Goal: Information Seeking & Learning: Find contact information

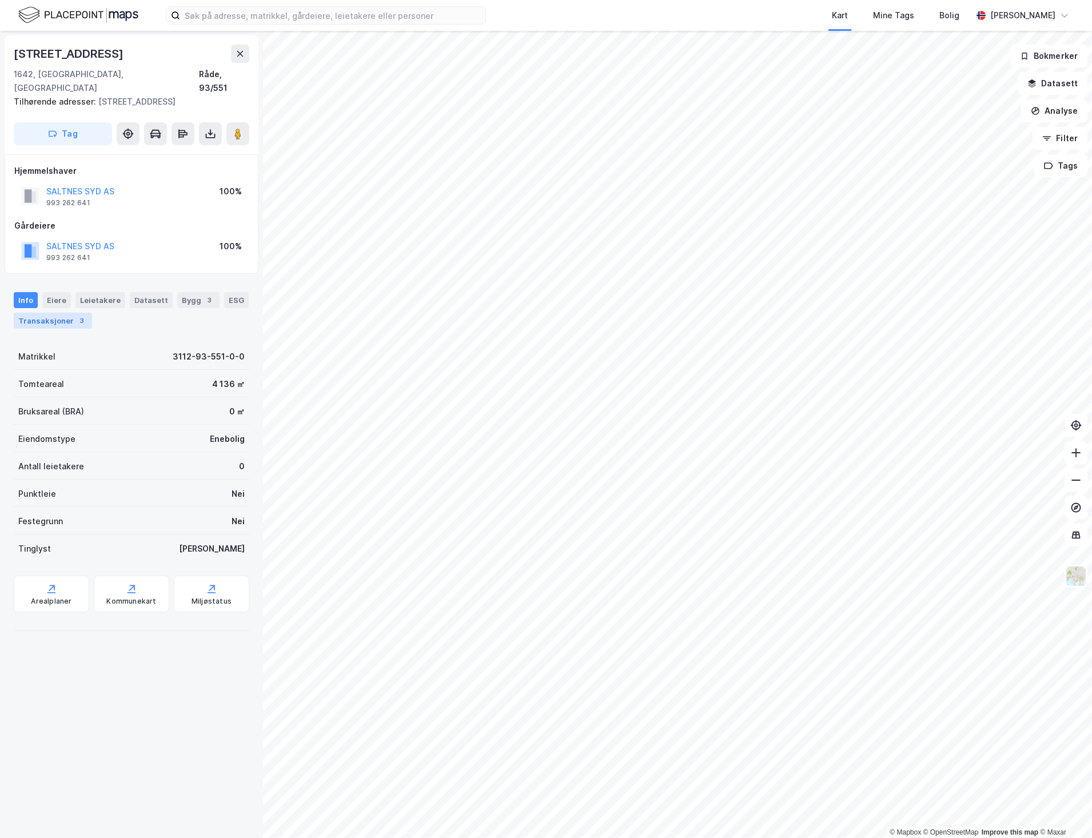
click at [71, 313] on div "Transaksjoner 3" at bounding box center [53, 321] width 78 height 16
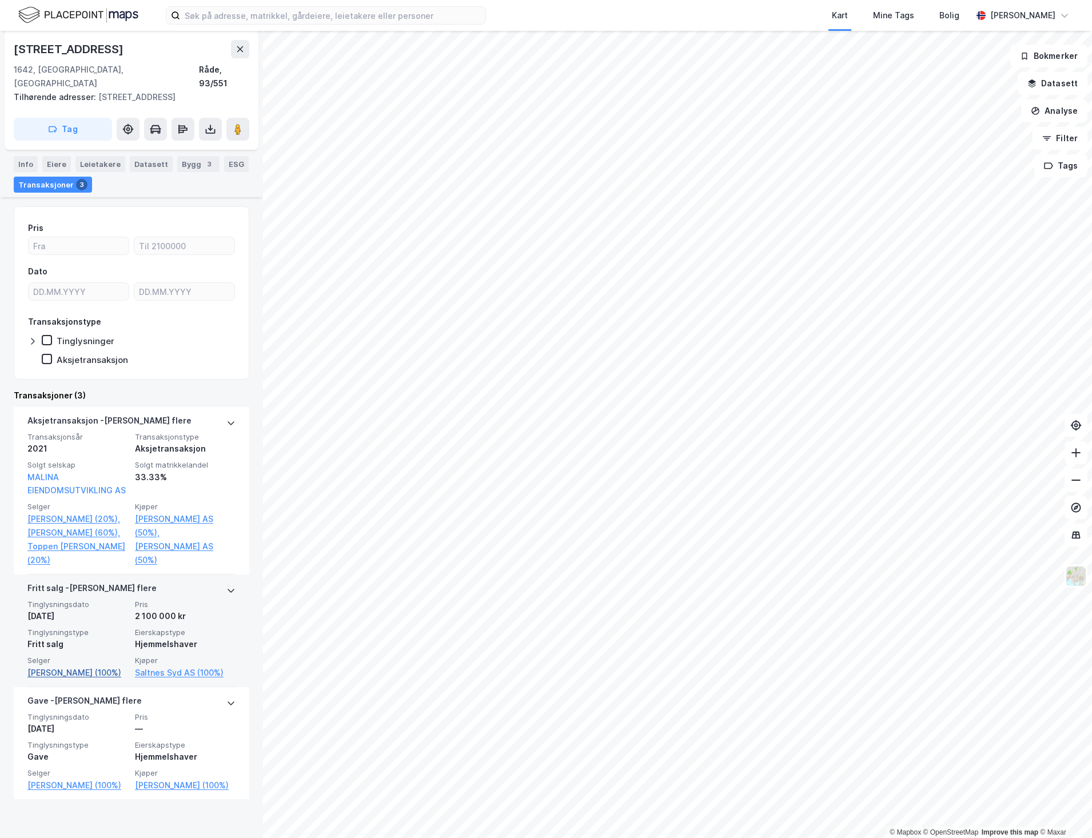
scroll to position [152, 0]
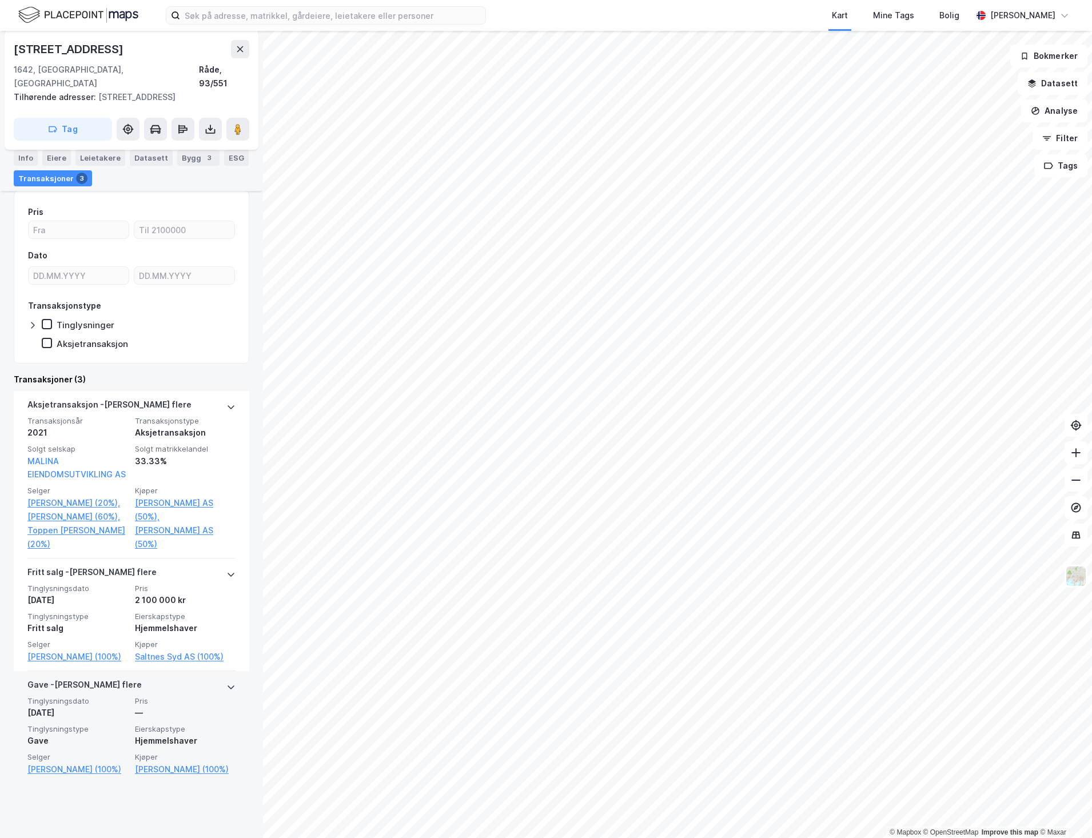
click at [135, 748] on div "Hjemmelshaver" at bounding box center [185, 741] width 101 height 14
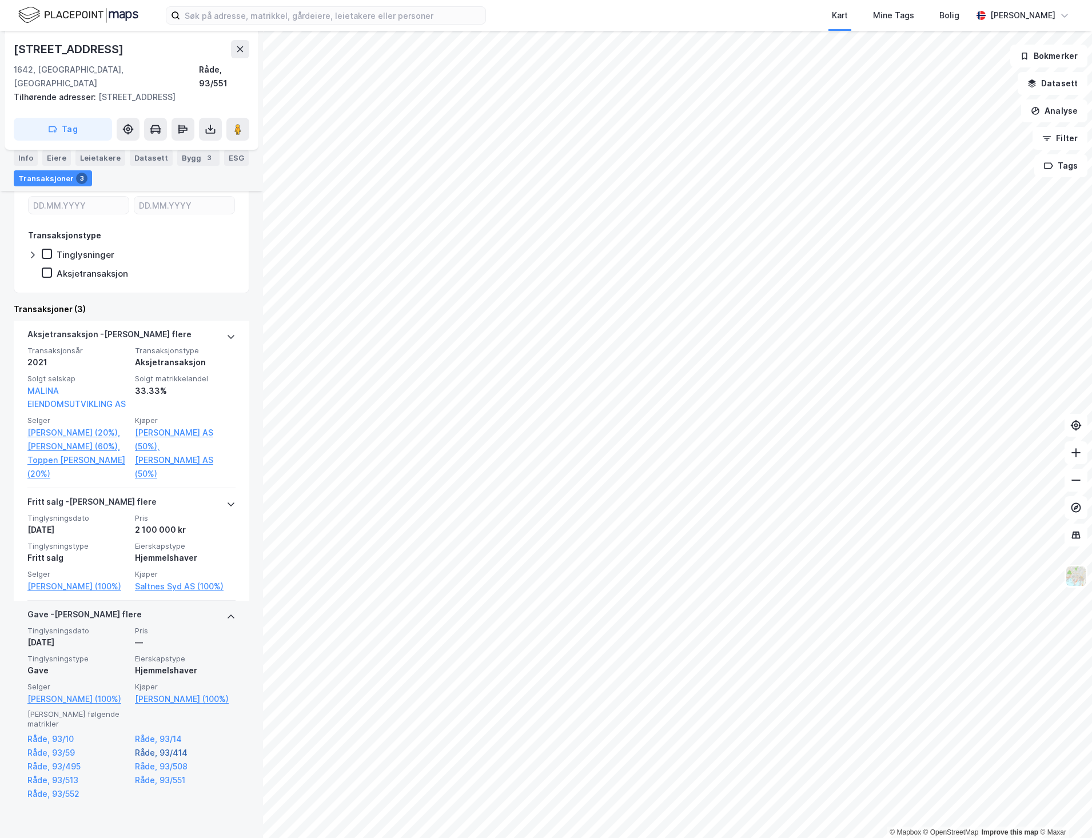
scroll to position [237, 0]
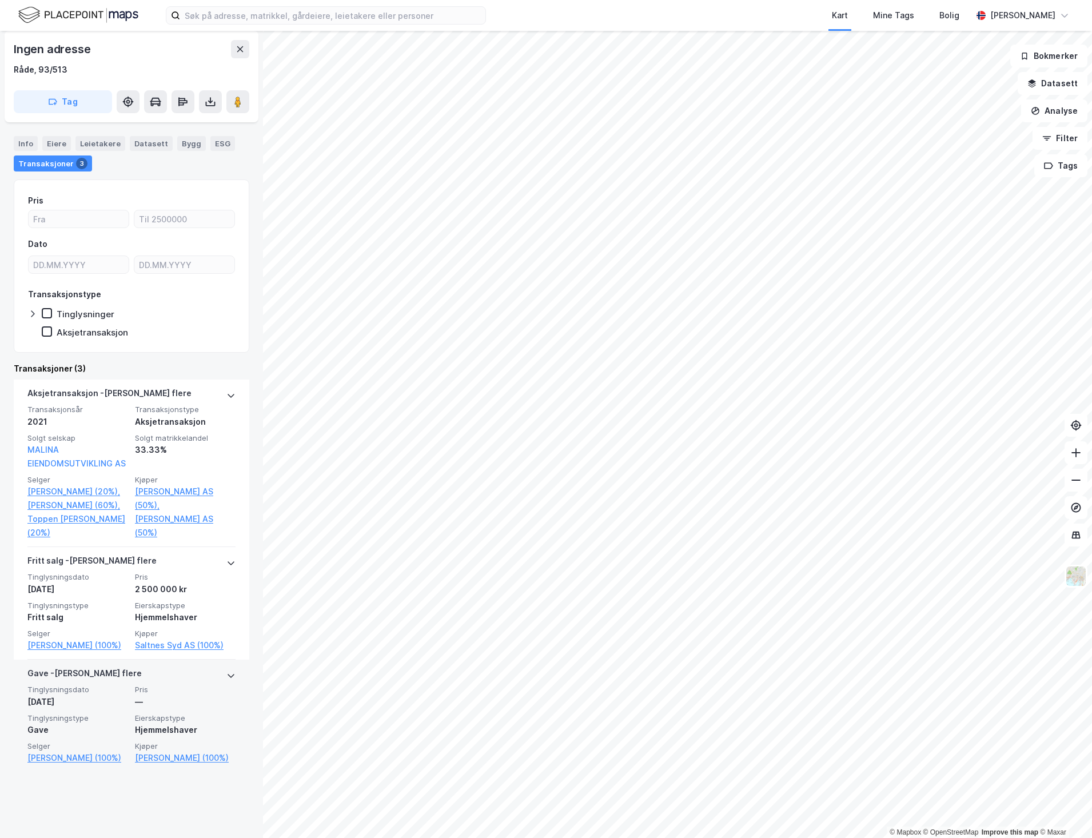
scroll to position [82, 0]
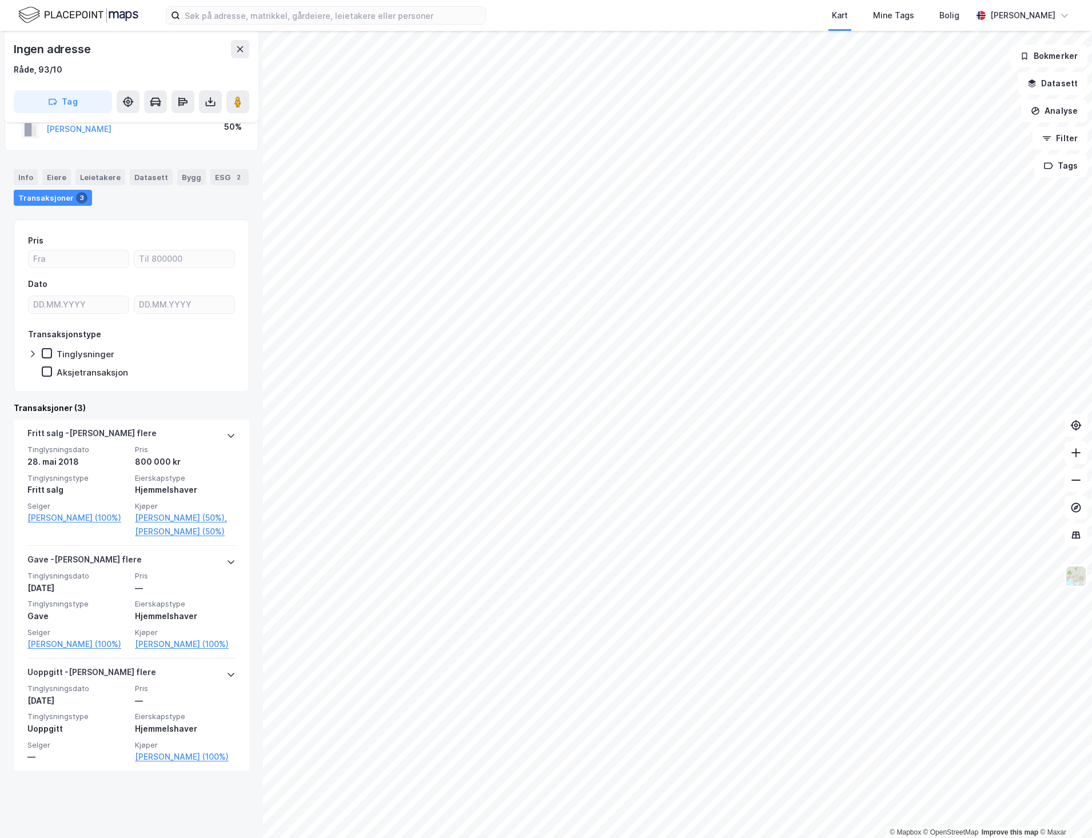
scroll to position [62, 0]
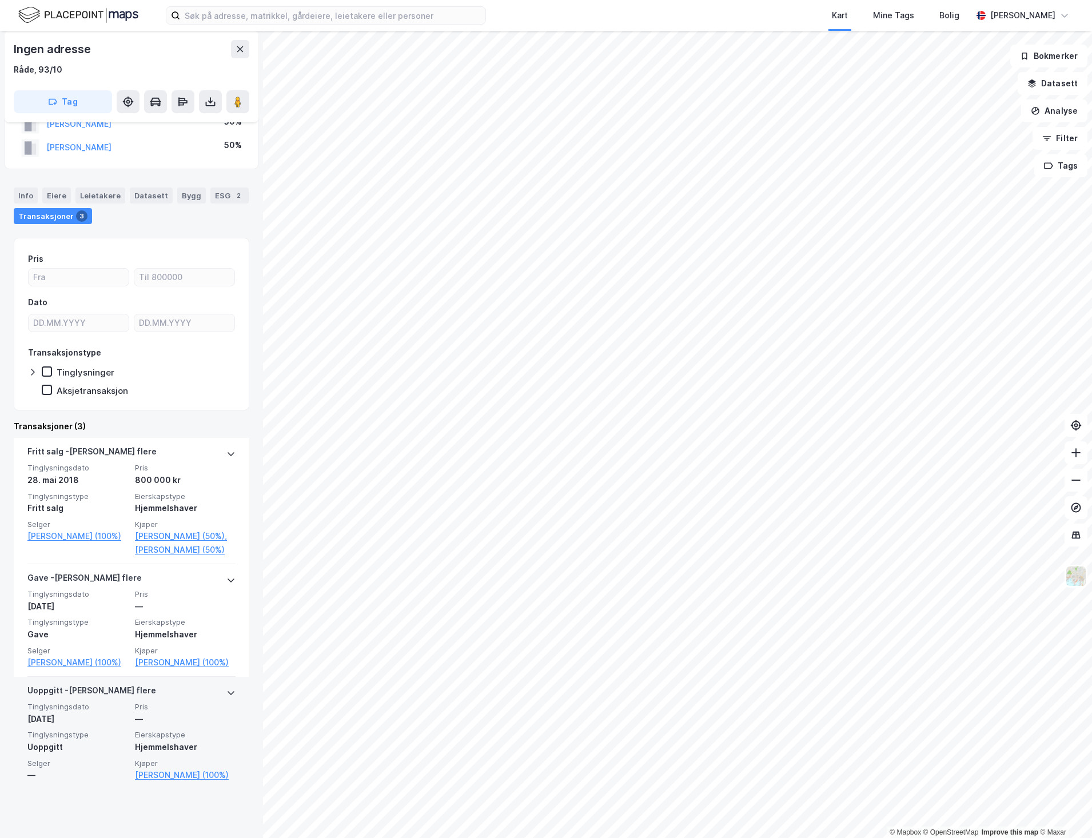
scroll to position [62, 0]
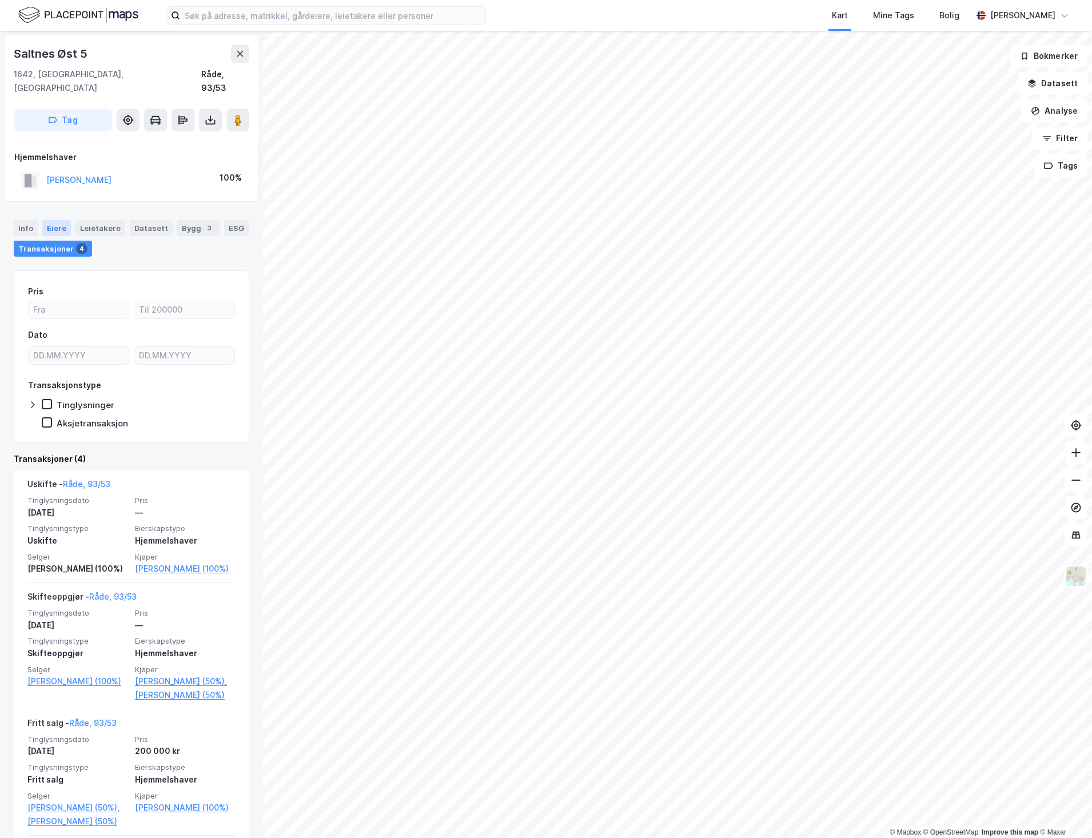
click at [55, 220] on div "Eiere" at bounding box center [56, 228] width 29 height 16
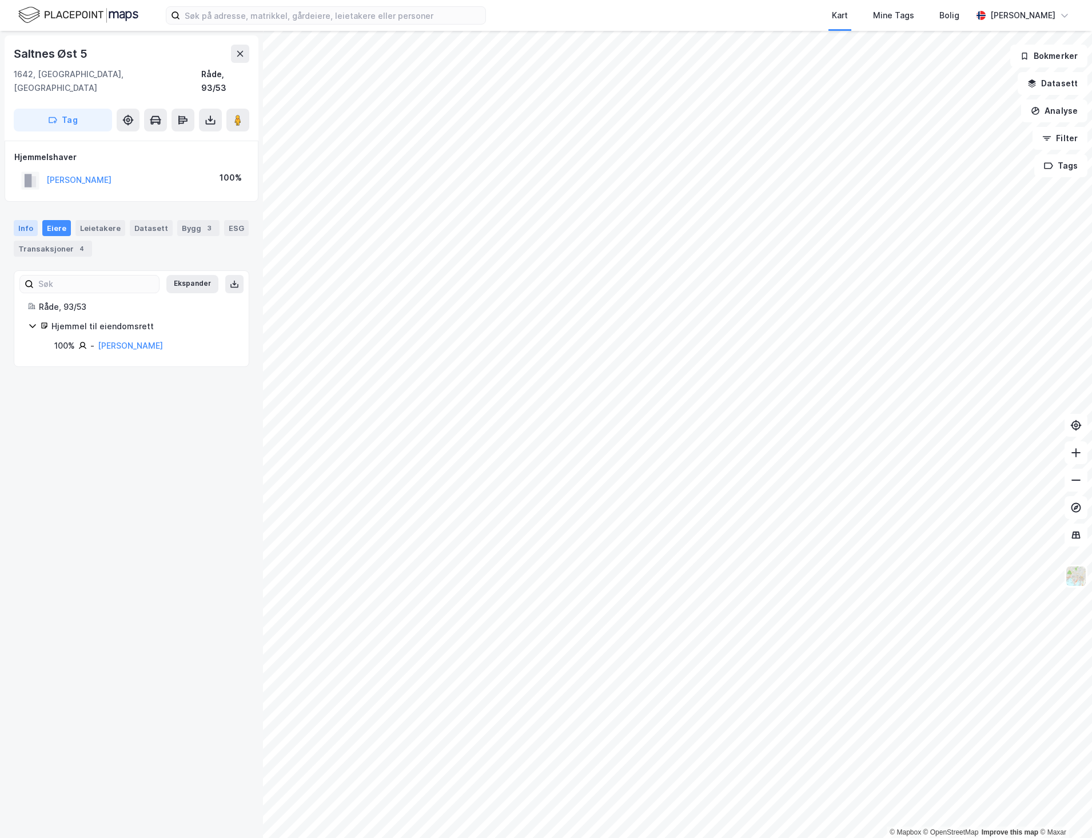
click at [28, 220] on div "Info" at bounding box center [26, 228] width 24 height 16
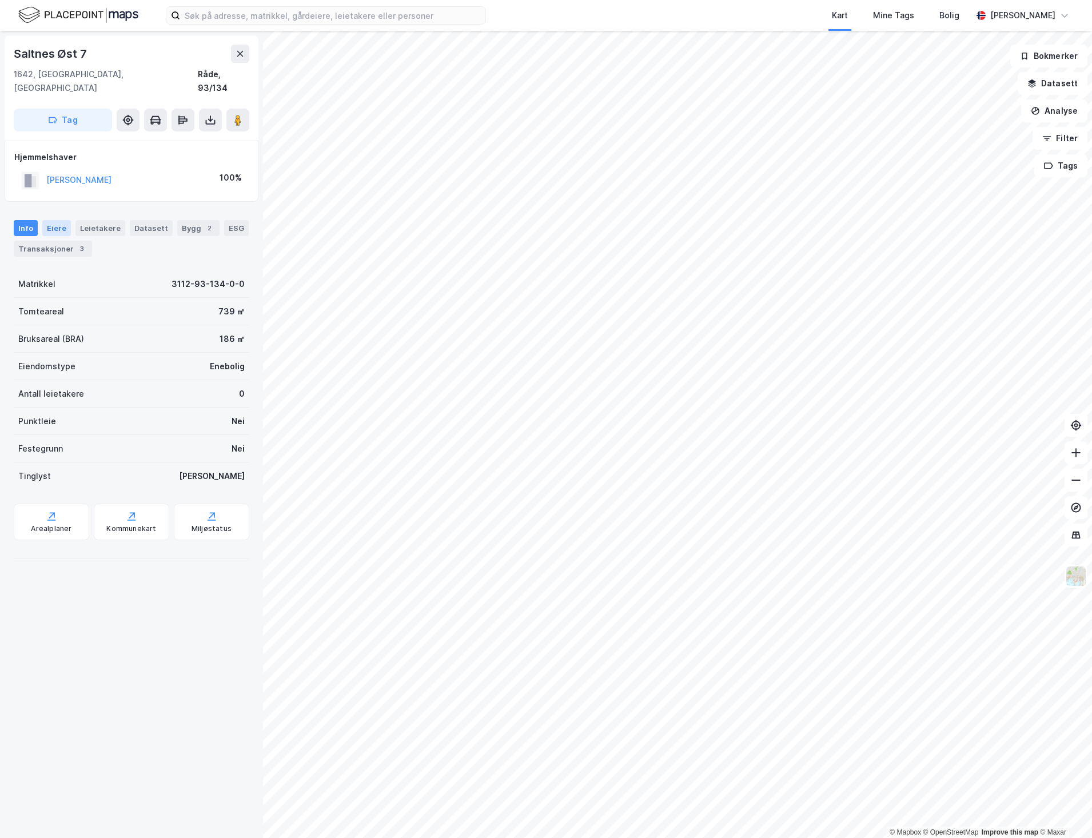
click at [65, 220] on div "Eiere" at bounding box center [56, 228] width 29 height 16
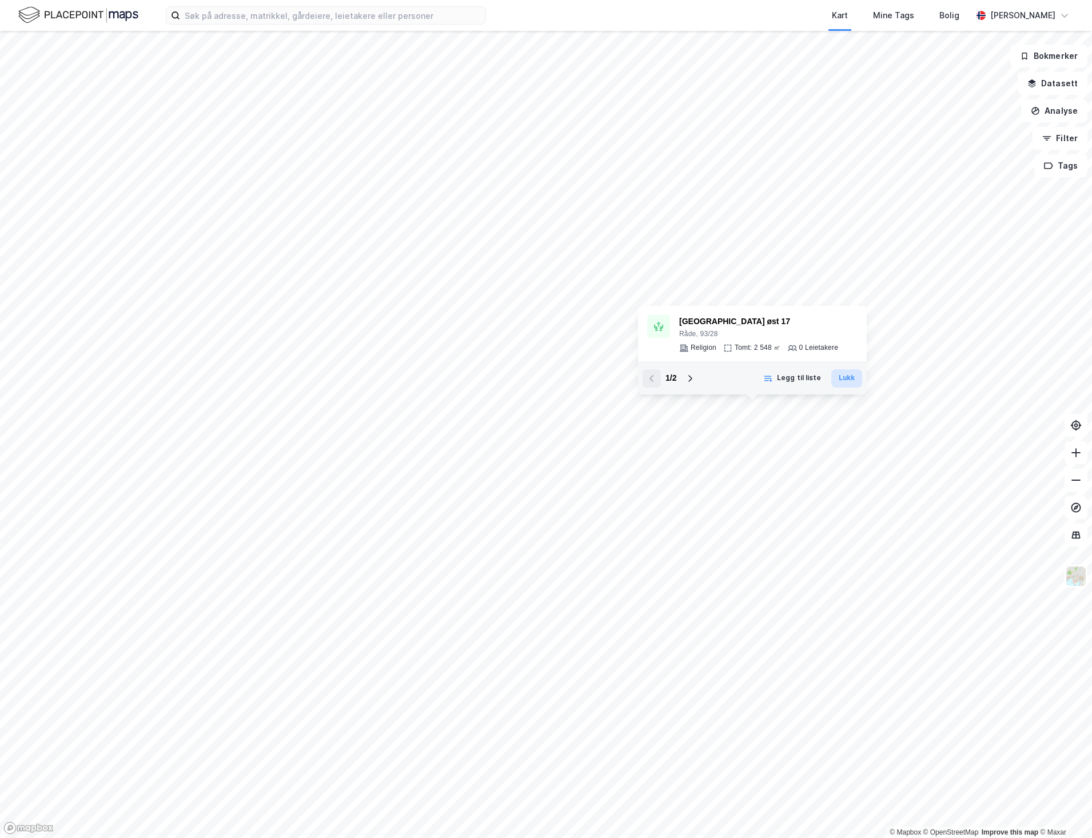
click at [837, 386] on button "Lukk" at bounding box center [846, 378] width 31 height 18
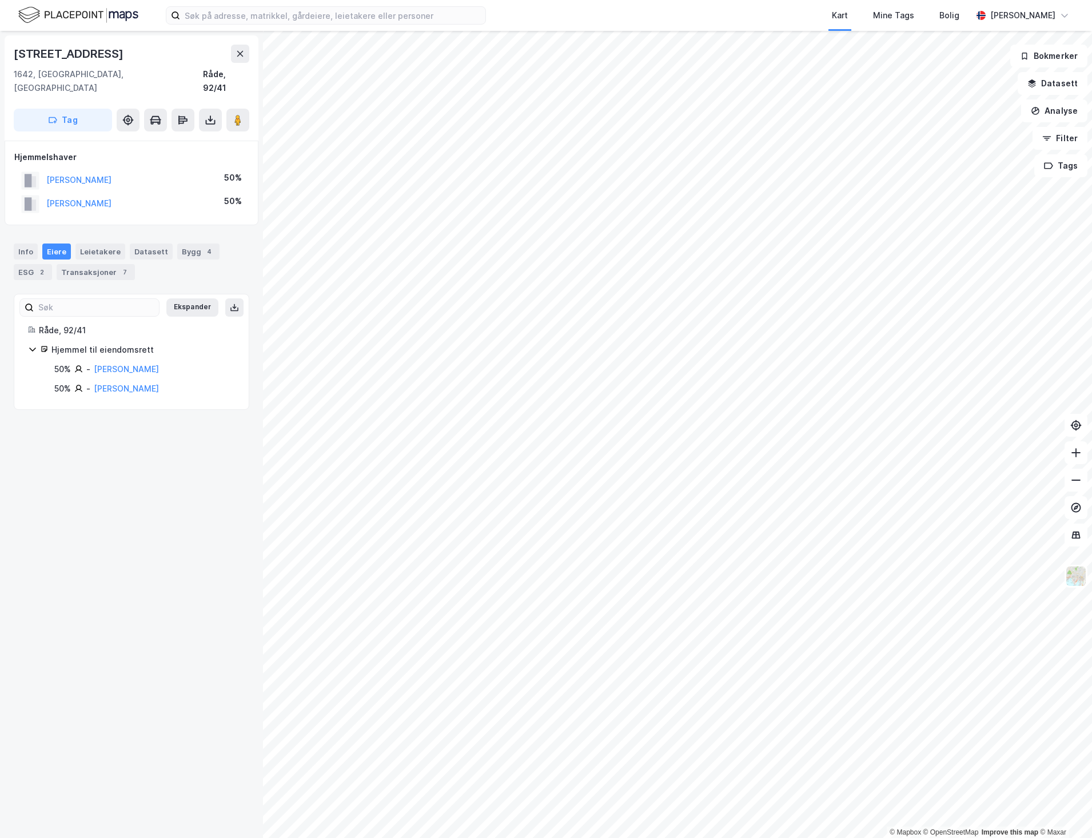
click at [107, 268] on div "Info [PERSON_NAME] Datasett Bygg 4 ESG 2 Transaksjoner 7" at bounding box center [131, 257] width 263 height 55
click at [107, 265] on div "Transaksjoner 7" at bounding box center [96, 272] width 78 height 16
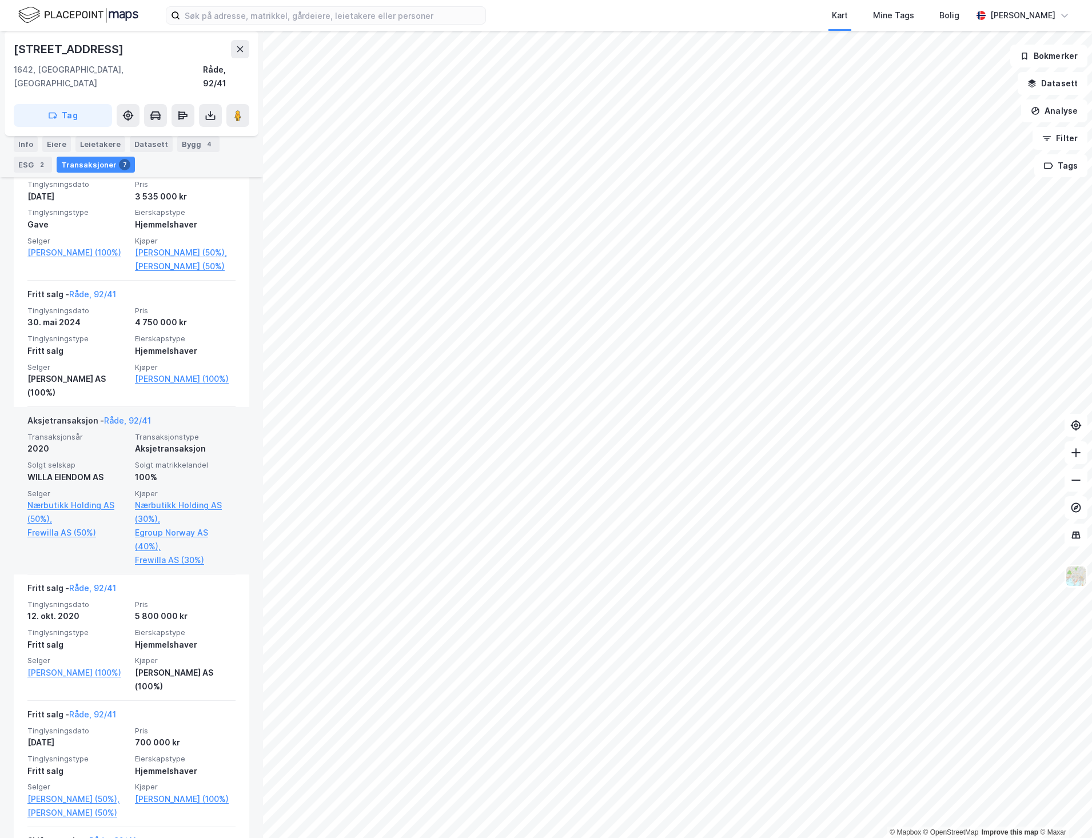
scroll to position [286, 0]
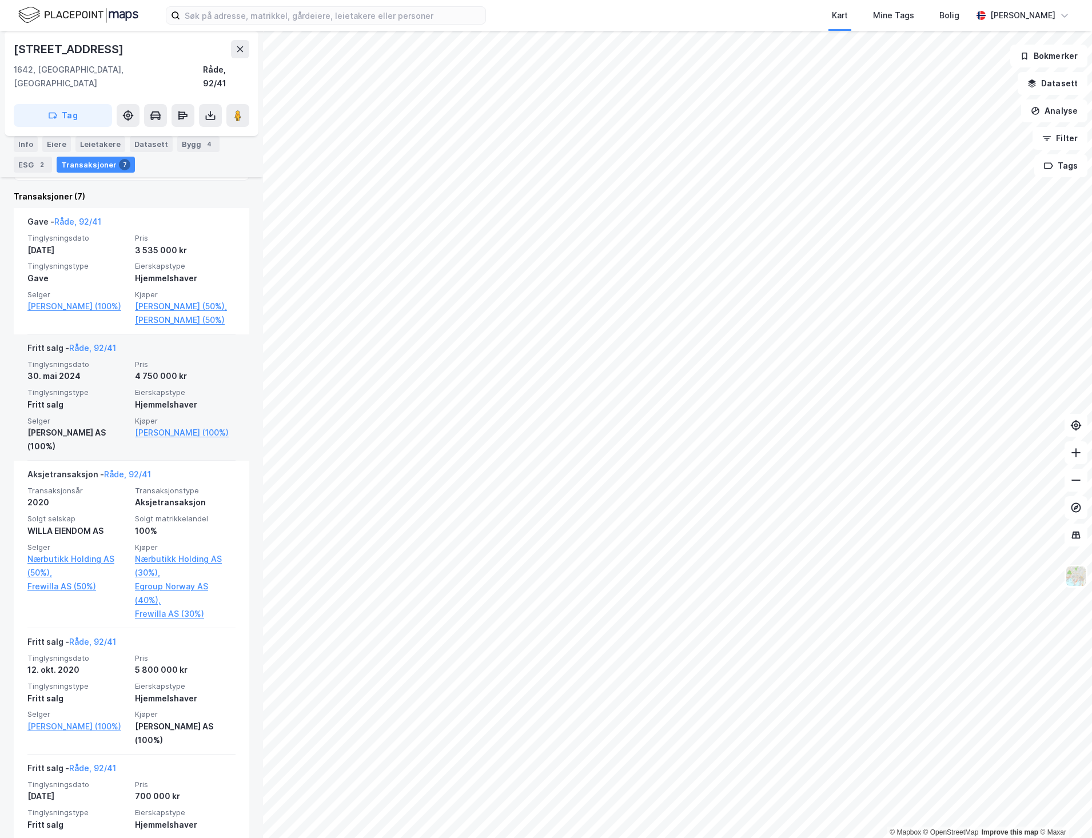
click at [117, 400] on div "Tinglysningsdato [DATE] Pris 4 750 000 kr Tinglysningstype Fritt salg Eierskaps…" at bounding box center [131, 407] width 208 height 94
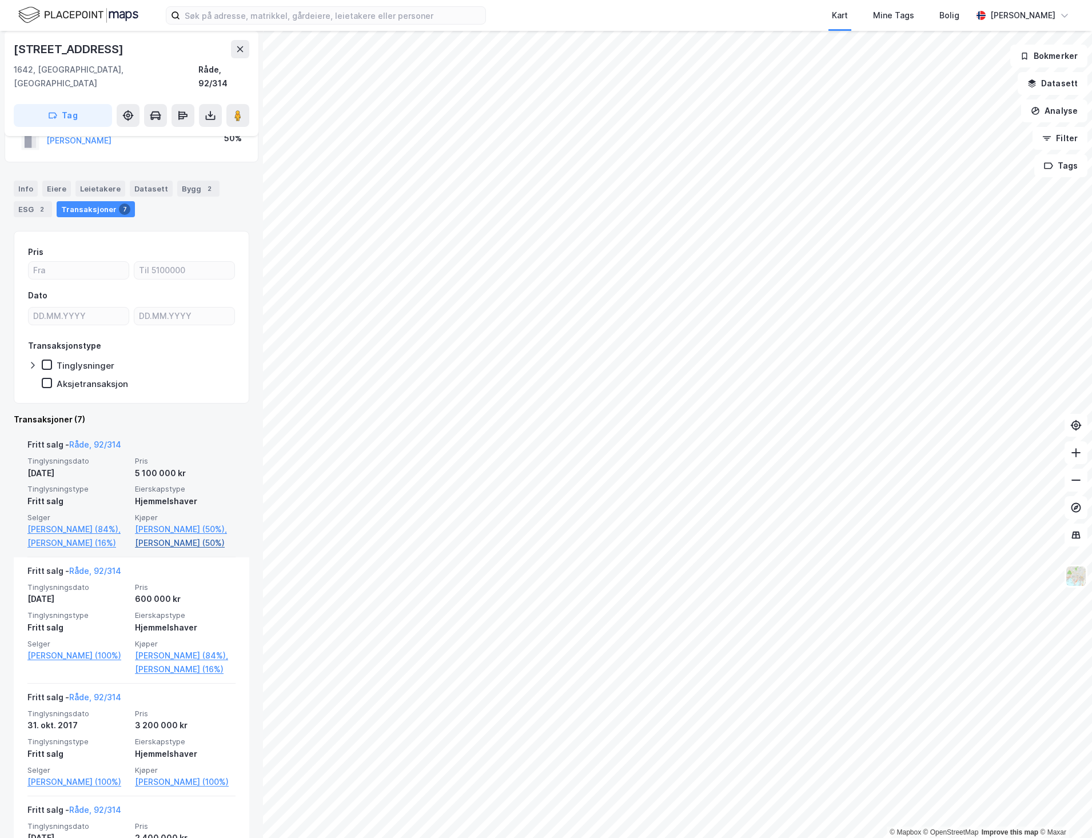
scroll to position [114, 0]
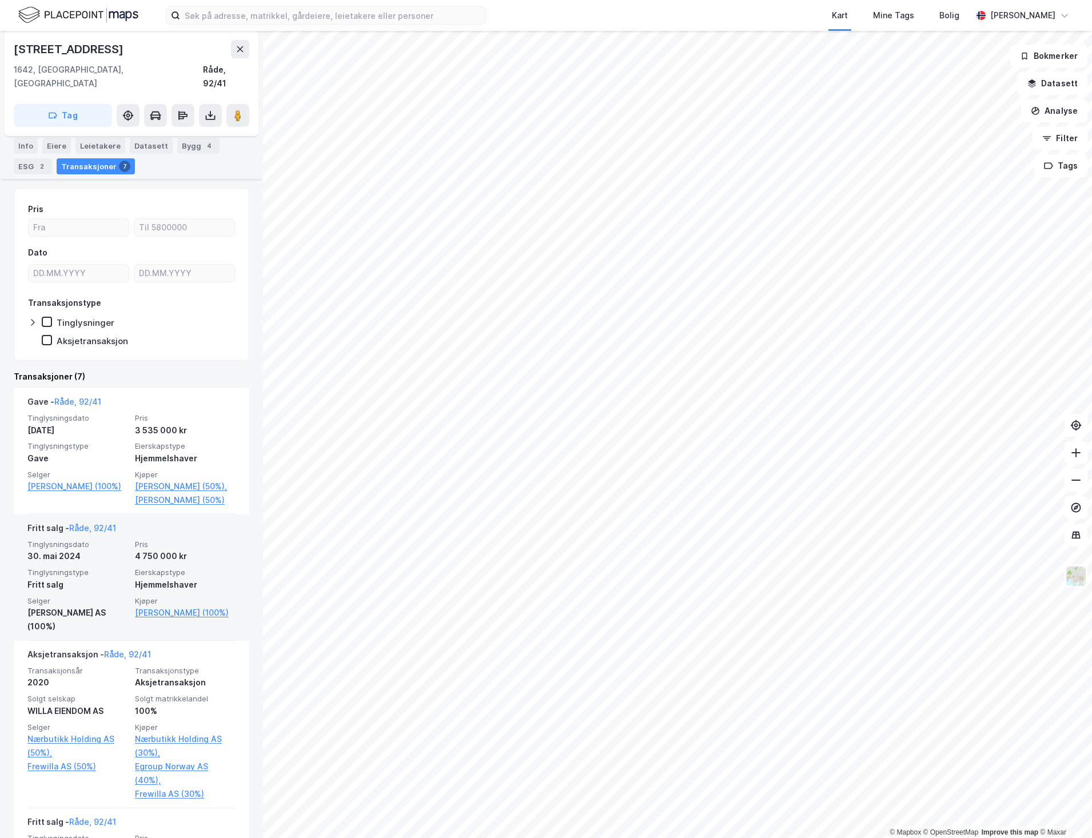
scroll to position [114, 0]
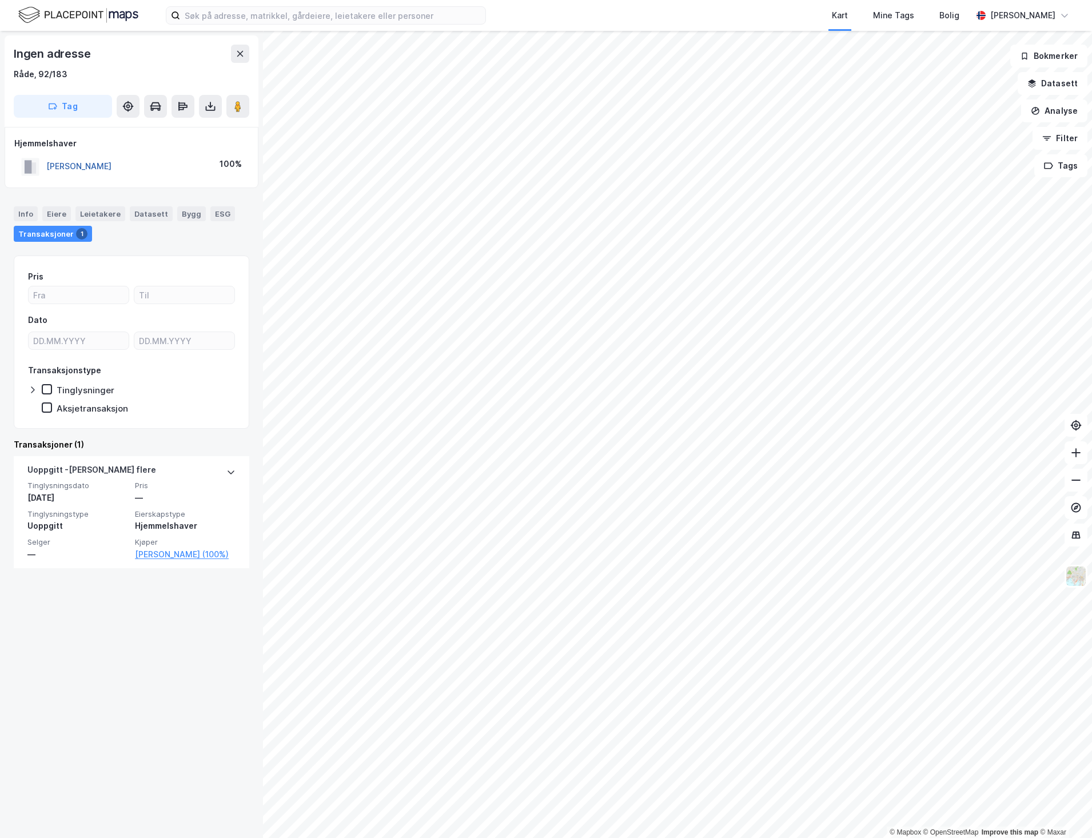
click at [0, 0] on button "[PERSON_NAME]" at bounding box center [0, 0] width 0 height 0
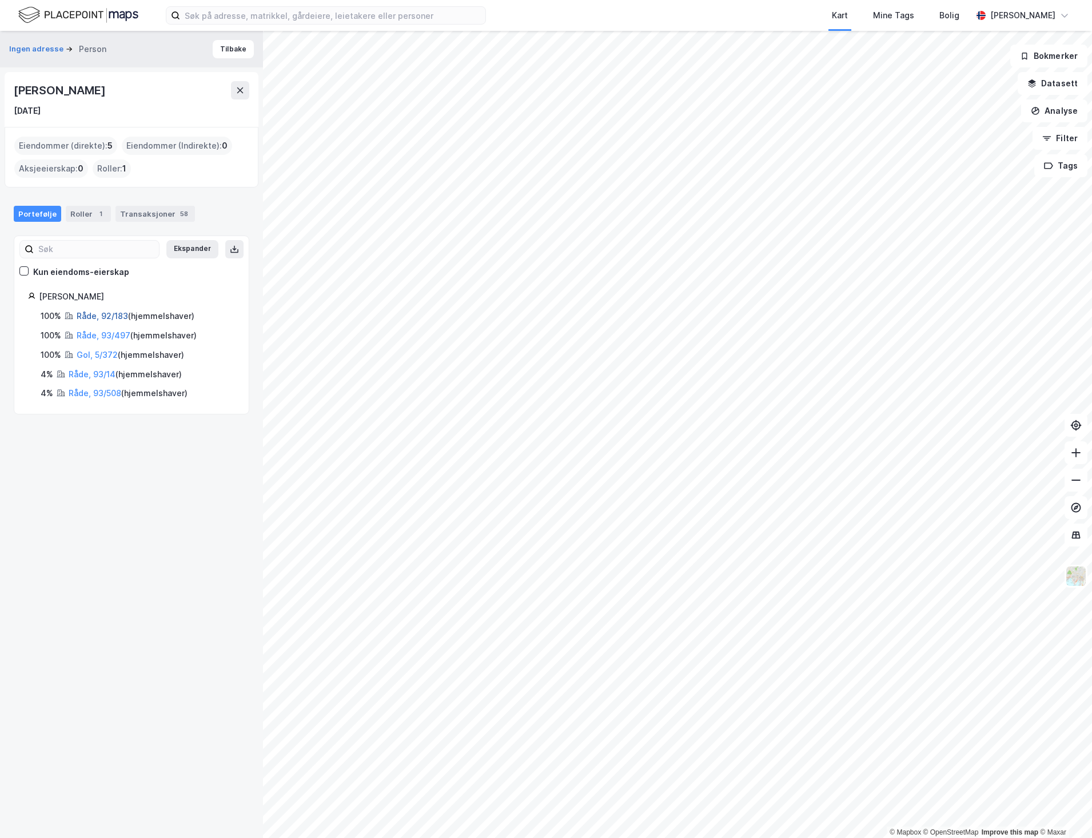
click at [102, 314] on link "Råde, 92/183" at bounding box center [102, 316] width 51 height 10
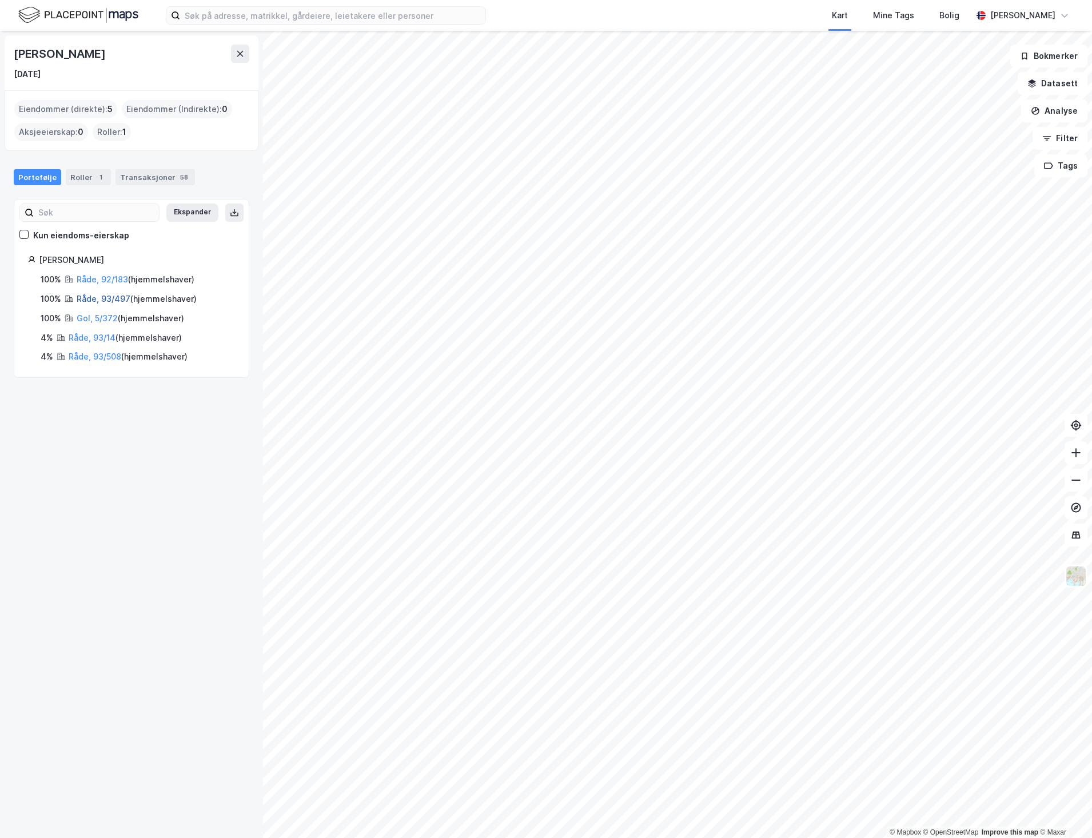
click at [95, 300] on link "Råde, 93/497" at bounding box center [104, 299] width 54 height 10
click at [95, 336] on link "Råde, 93/14" at bounding box center [92, 338] width 47 height 10
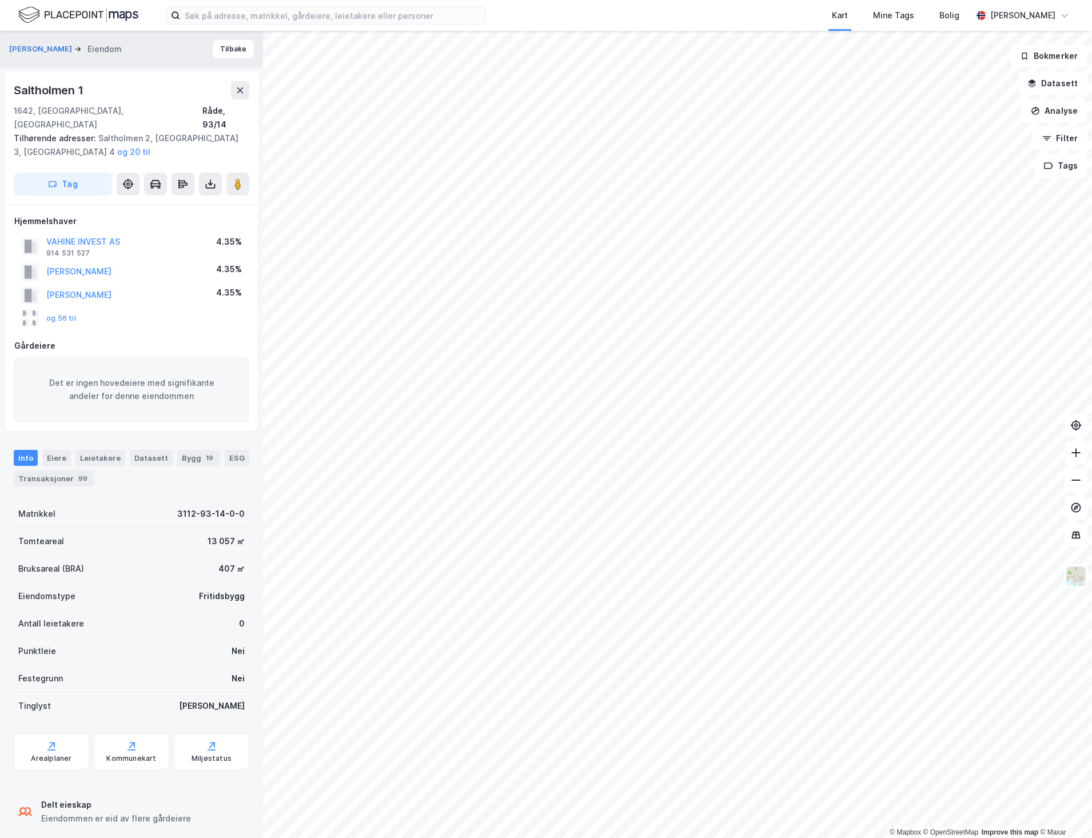
scroll to position [2, 0]
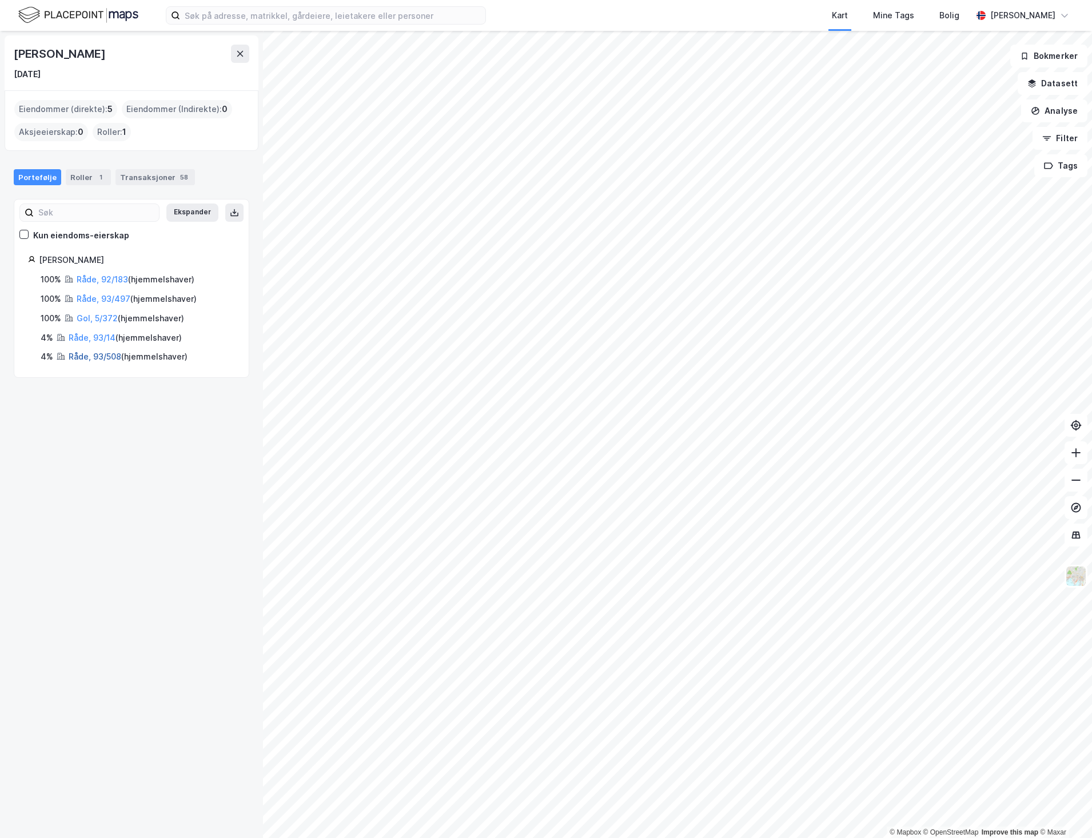
click at [89, 356] on link "Råde, 93/508" at bounding box center [95, 357] width 53 height 10
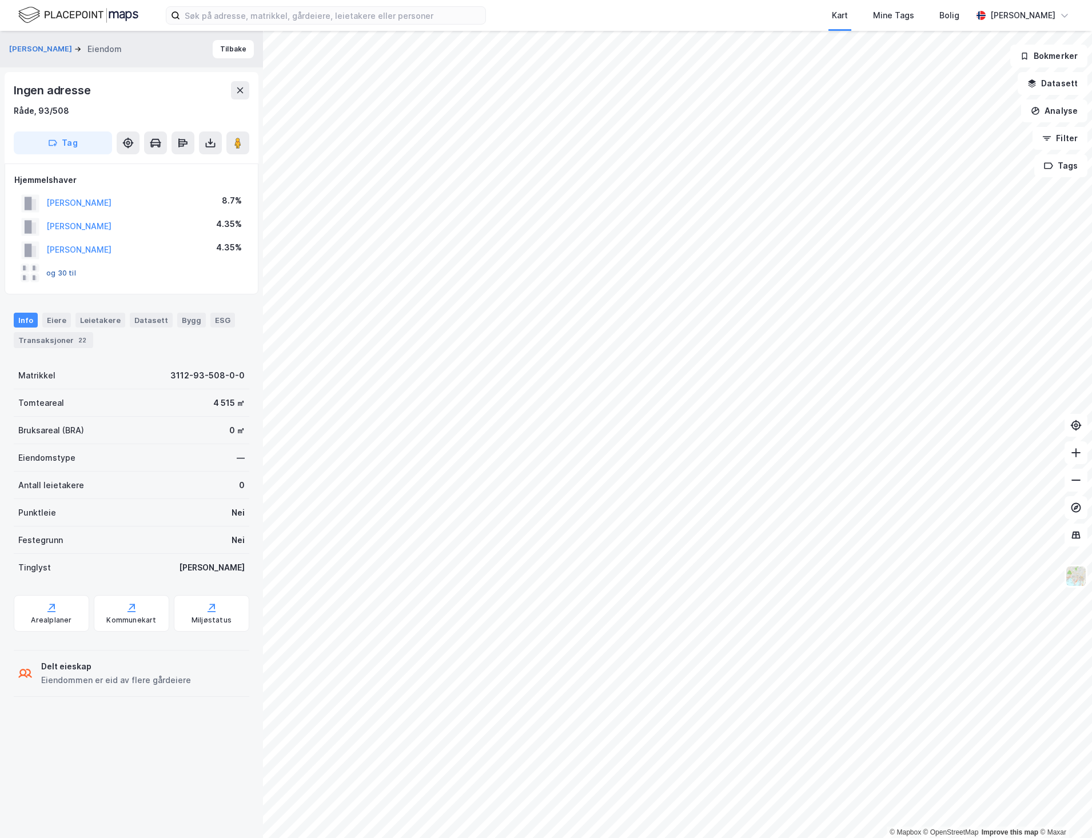
click at [0, 0] on button "og 30 til" at bounding box center [0, 0] width 0 height 0
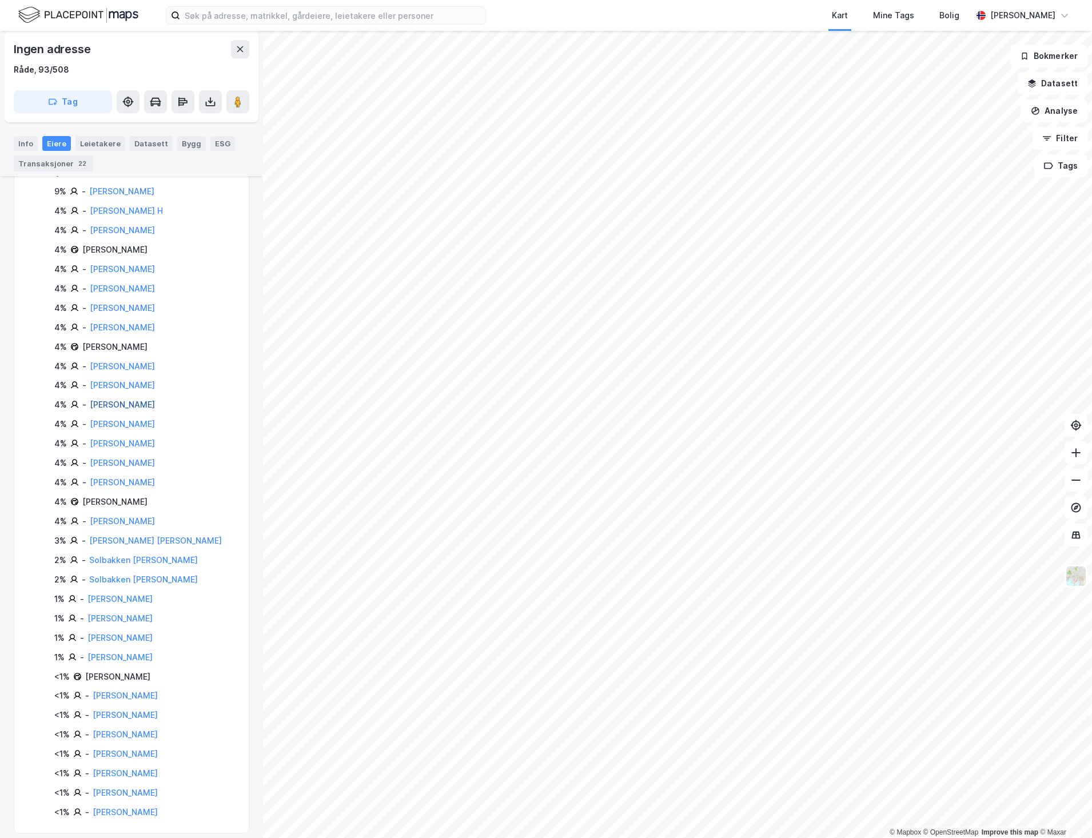
scroll to position [255, 0]
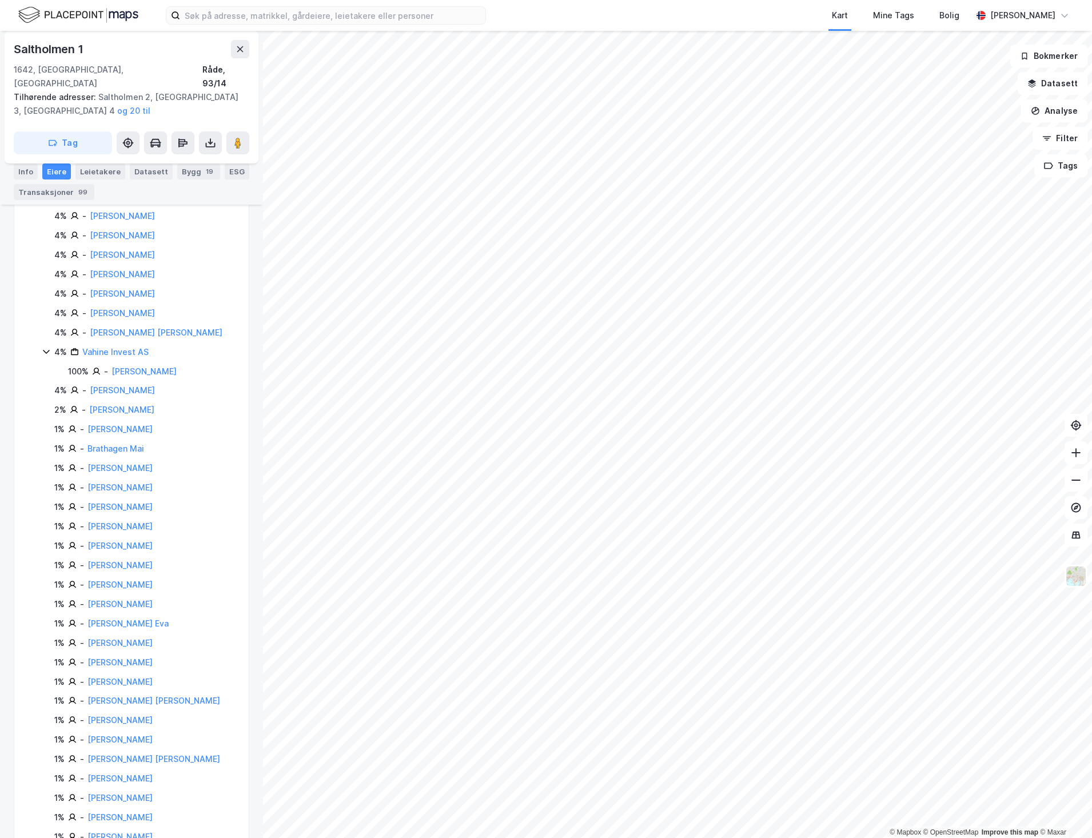
scroll to position [426, 0]
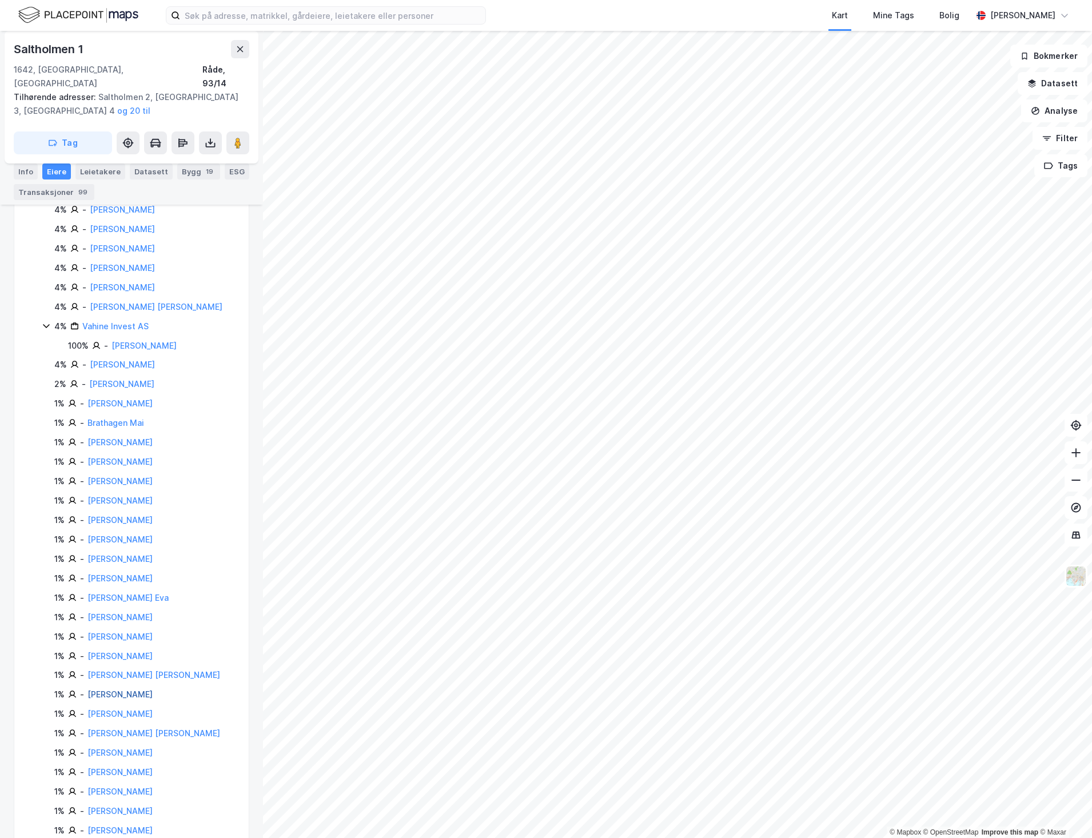
click at [144, 689] on link "[PERSON_NAME]" at bounding box center [119, 694] width 65 height 10
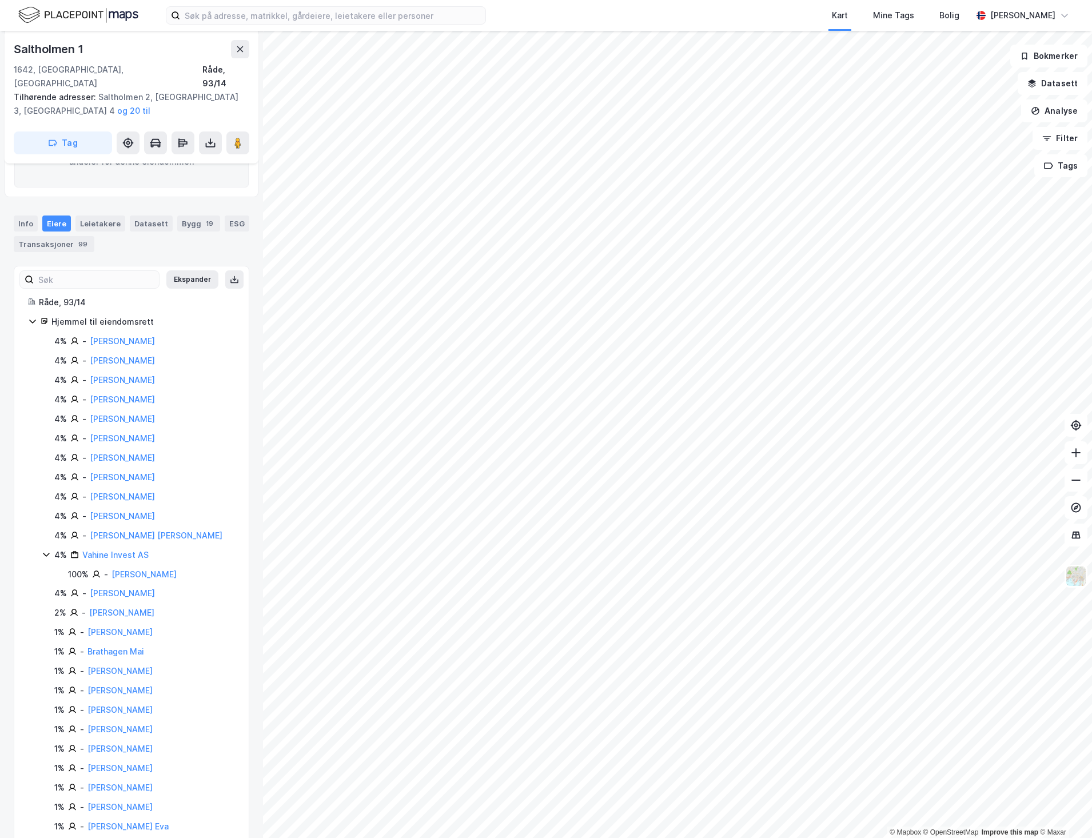
scroll to position [141, 0]
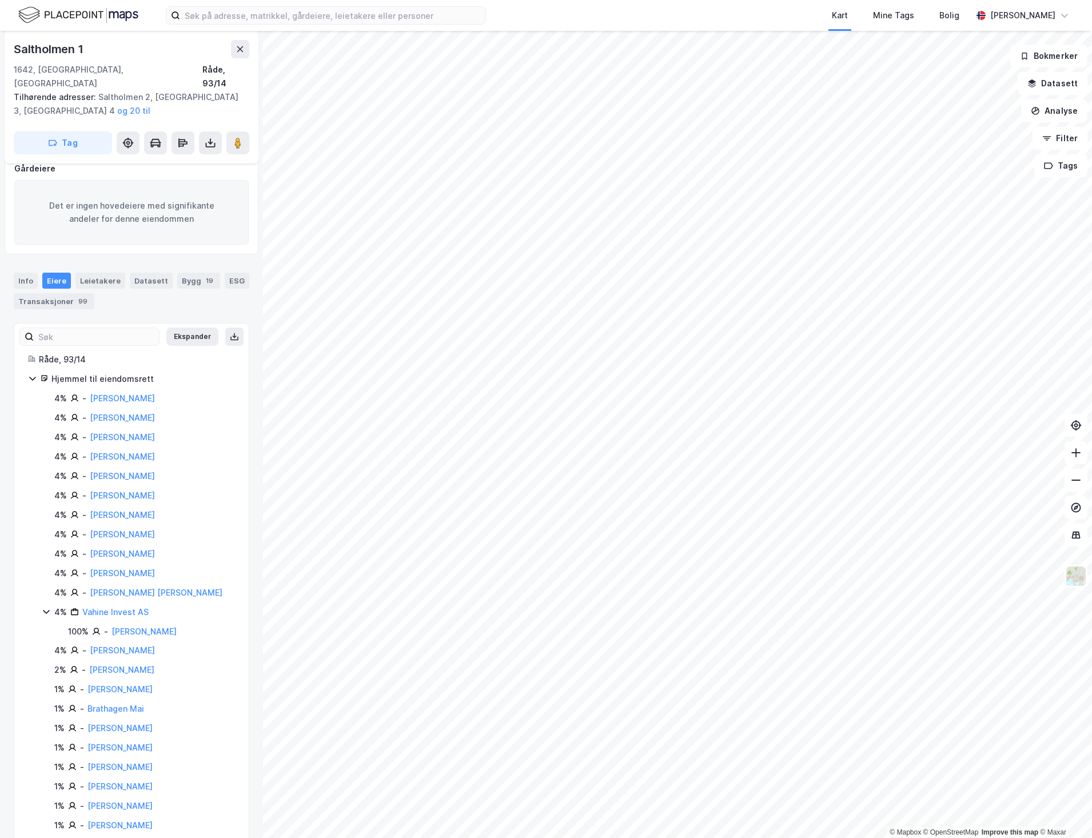
scroll to position [141, 0]
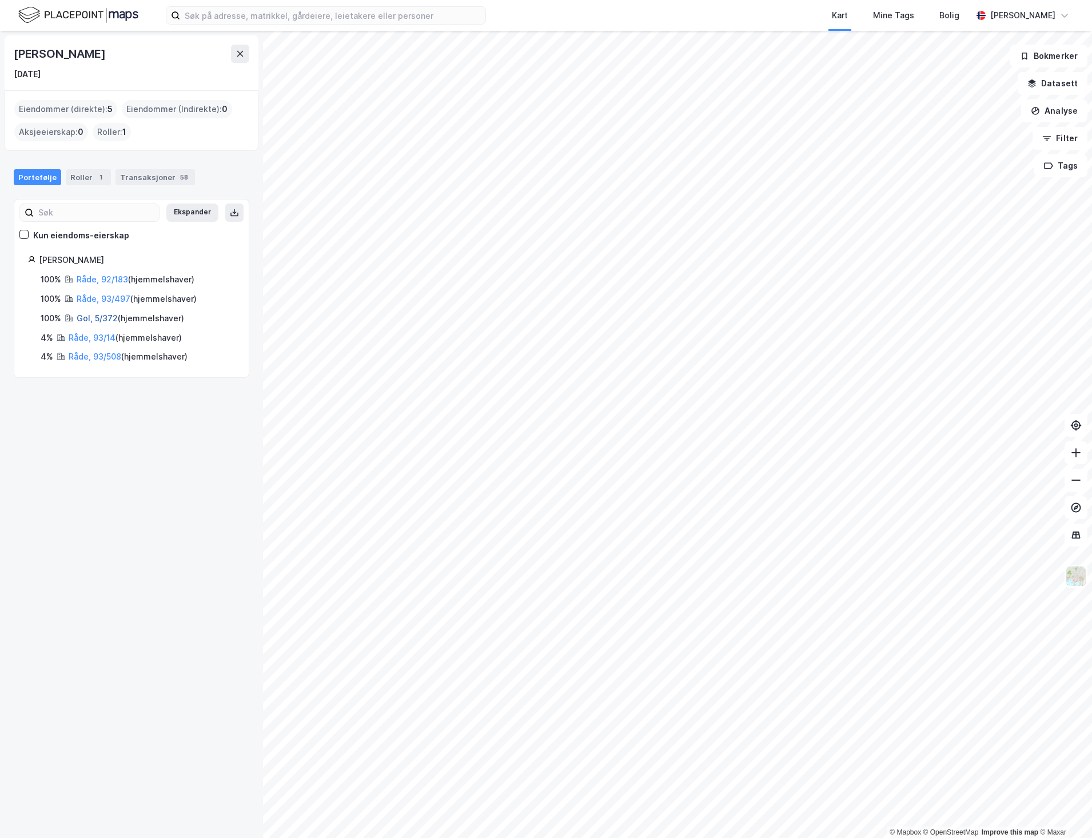
click at [102, 320] on link "Gol, 5/372" at bounding box center [97, 318] width 41 height 10
